Goal: Task Accomplishment & Management: Manage account settings

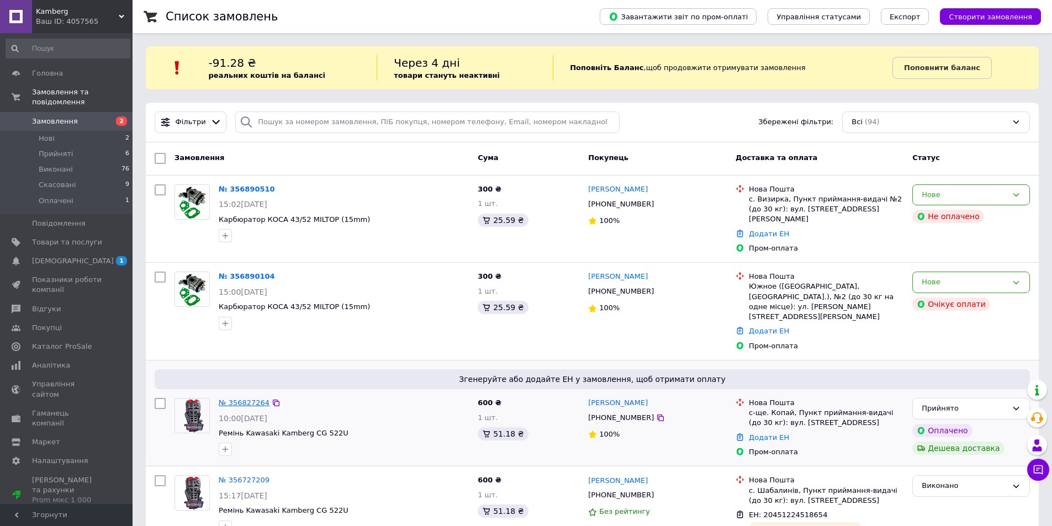
click at [246, 399] on link "№ 356827264" at bounding box center [244, 403] width 51 height 8
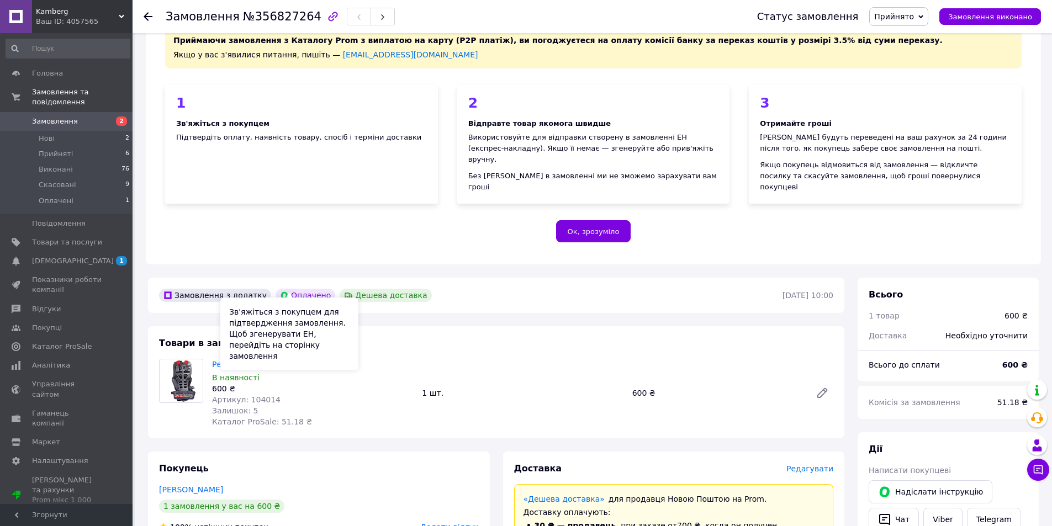
scroll to position [166, 0]
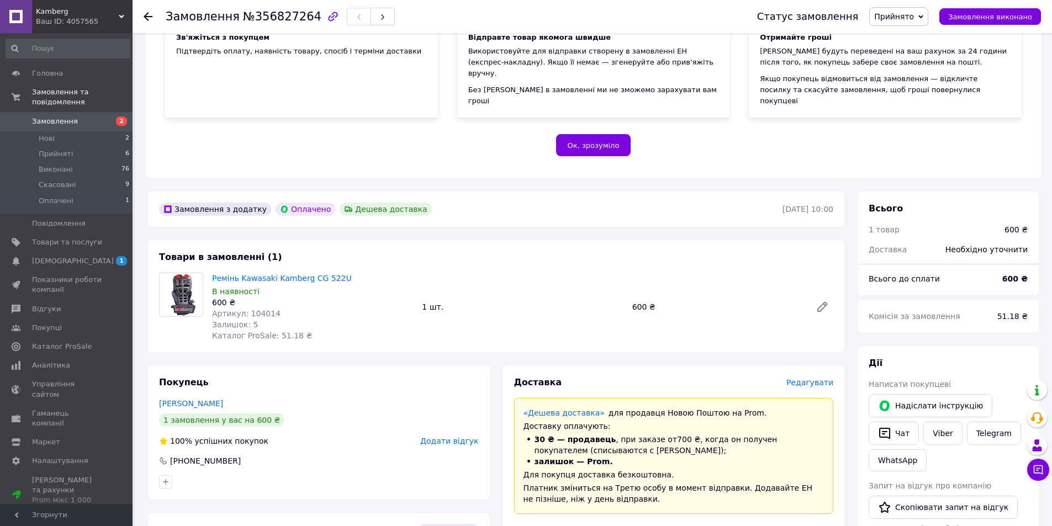
click at [262, 309] on span "Артикул: 104014" at bounding box center [246, 313] width 68 height 9
copy span "104014"
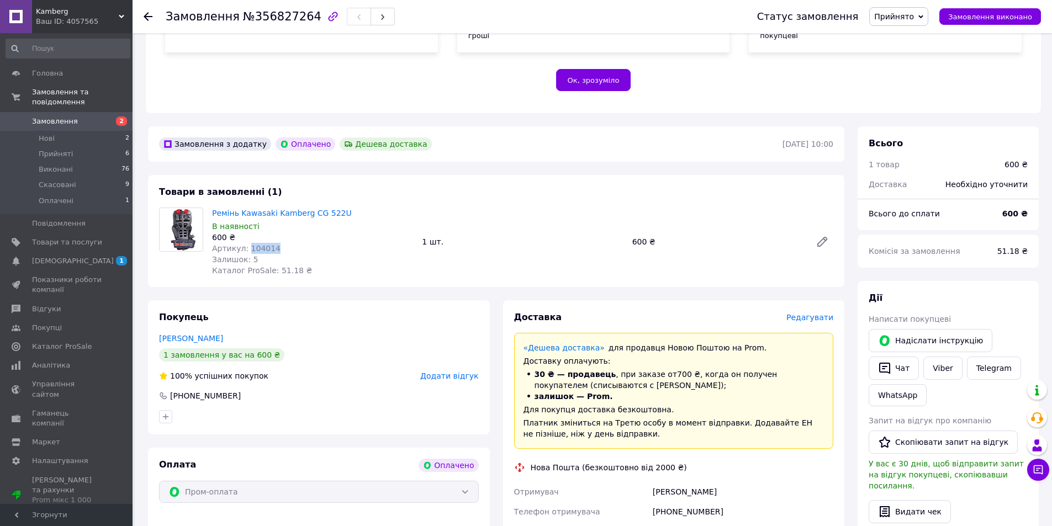
scroll to position [276, 0]
